Goal: Task Accomplishment & Management: Use online tool/utility

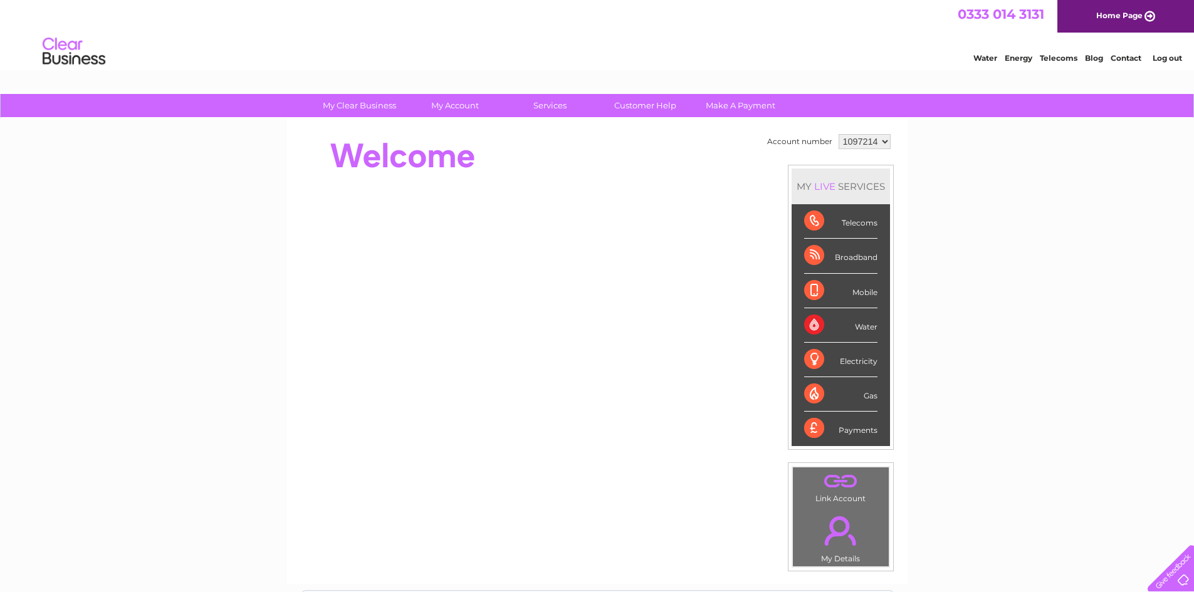
click at [886, 139] on select "1097214 1147738" at bounding box center [865, 141] width 52 height 15
select select "1147738"
click at [839, 134] on select "1097214 1147738" at bounding box center [865, 141] width 52 height 15
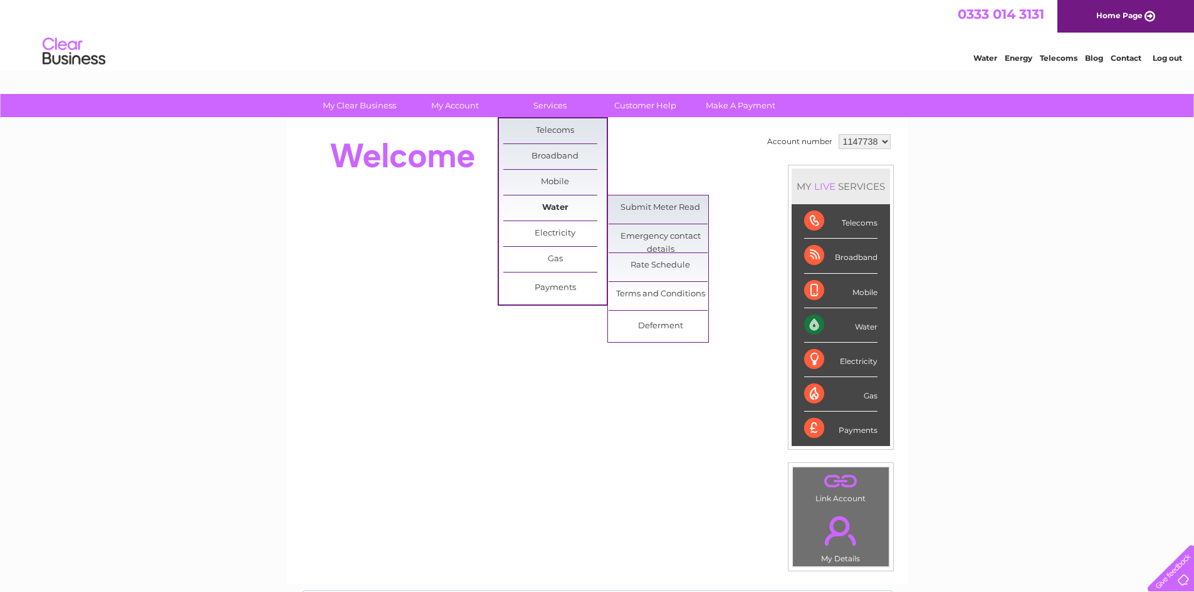
click at [552, 202] on link "Water" at bounding box center [554, 208] width 103 height 25
click at [654, 211] on link "Submit Meter Read" at bounding box center [660, 208] width 103 height 25
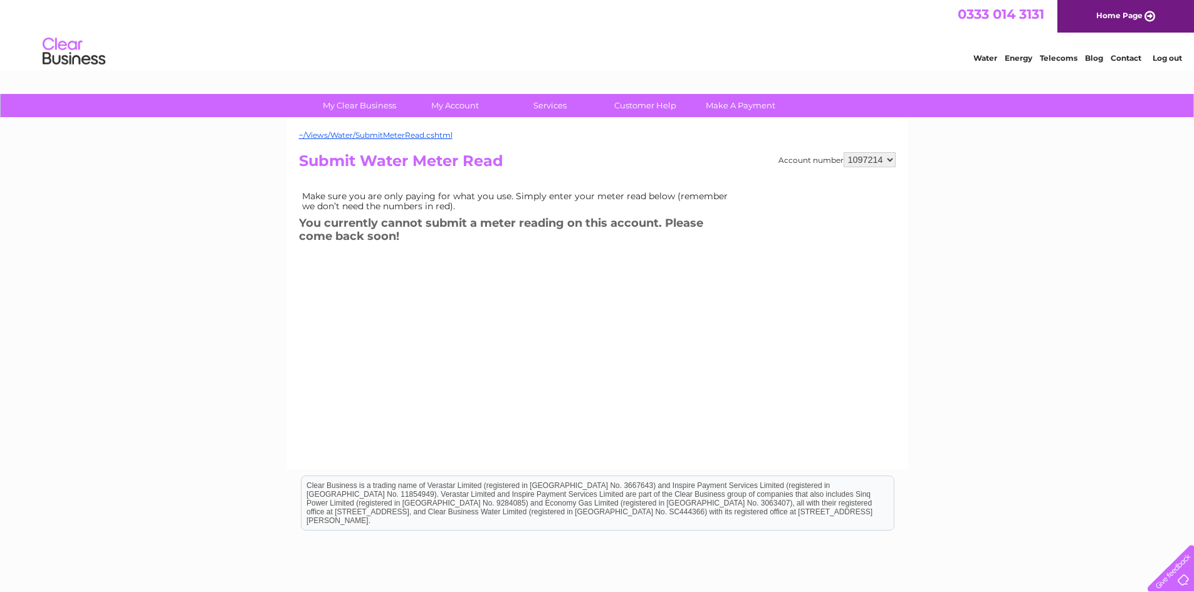
click at [885, 162] on select "1097214 1147738" at bounding box center [870, 159] width 52 height 15
select select "1147738"
click at [844, 152] on select "1097214 1147738" at bounding box center [870, 159] width 52 height 15
